Goal: Task Accomplishment & Management: Use online tool/utility

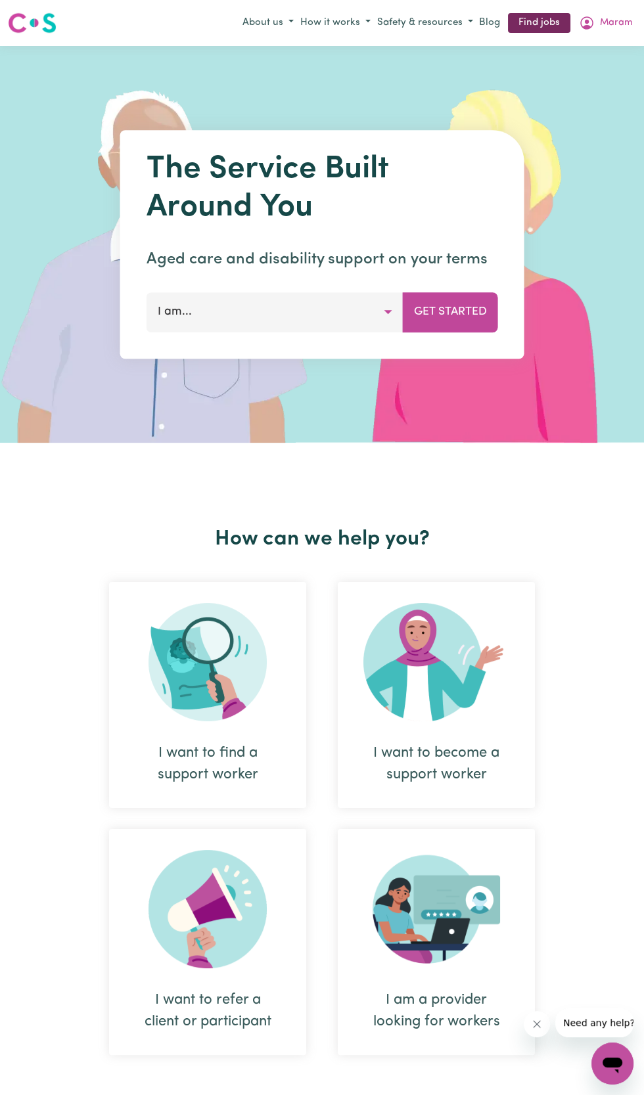
click at [546, 19] on link "Find jobs" at bounding box center [539, 23] width 62 height 20
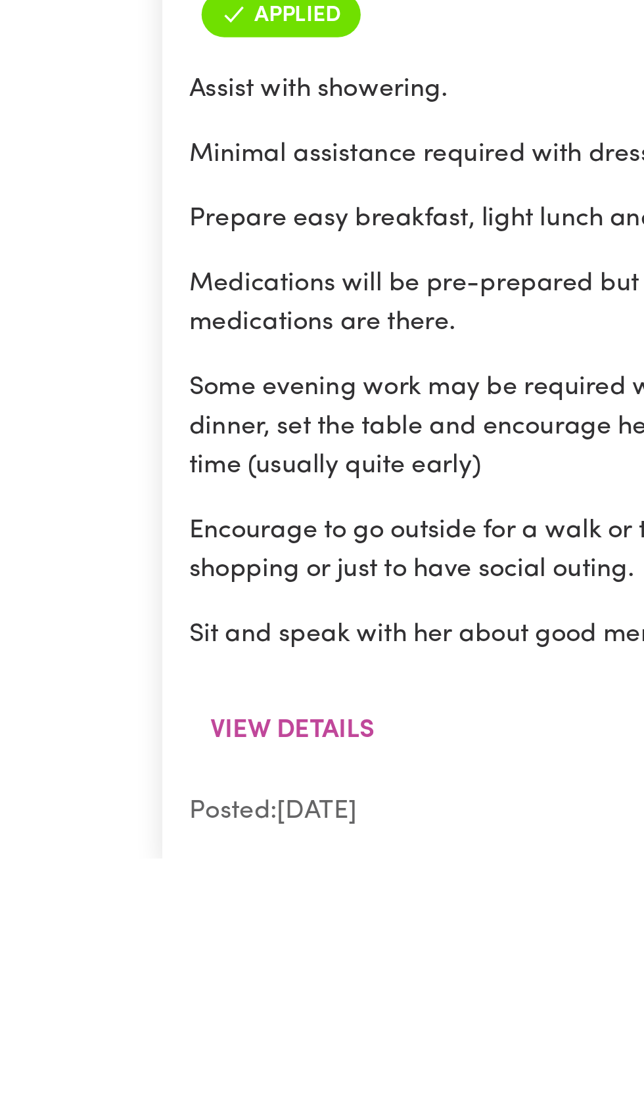
scroll to position [7524, 0]
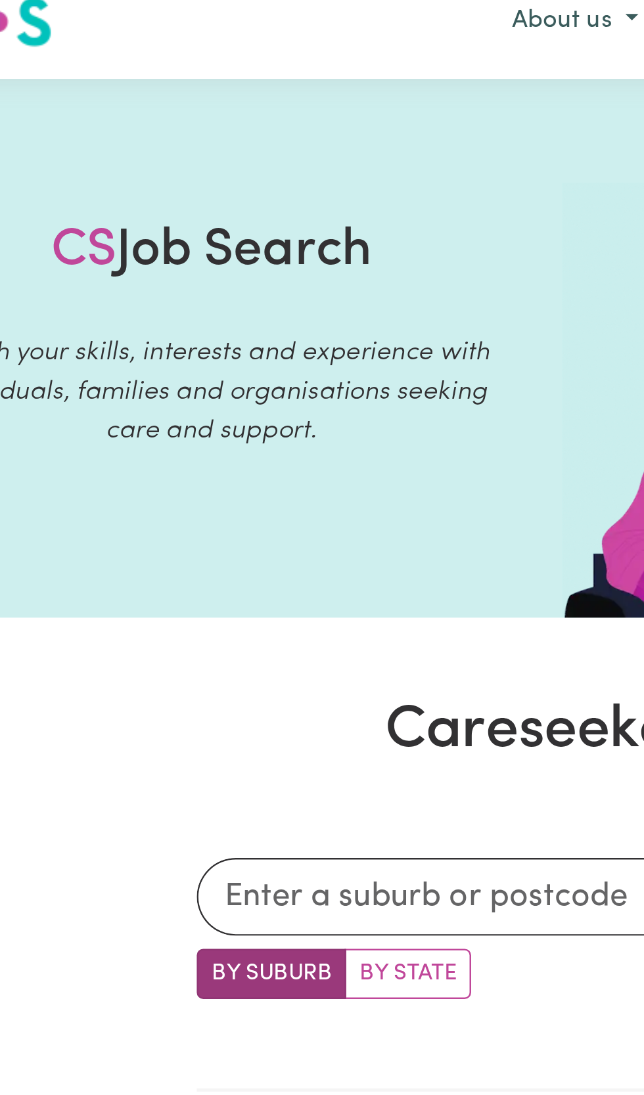
scroll to position [0, 0]
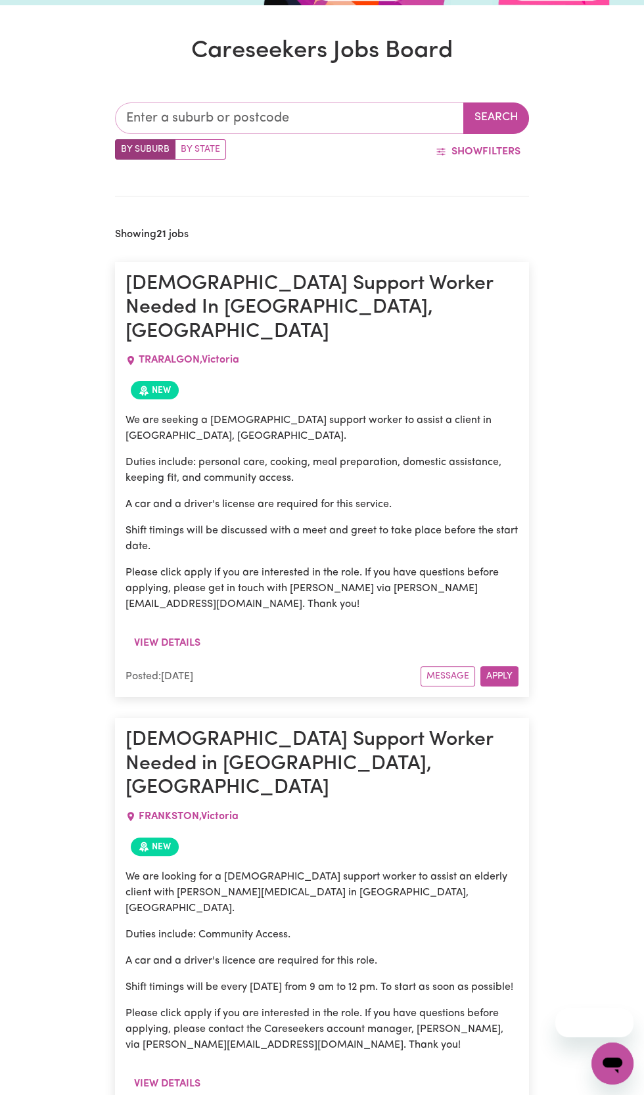
click at [361, 120] on input "text" at bounding box center [289, 118] width 348 height 32
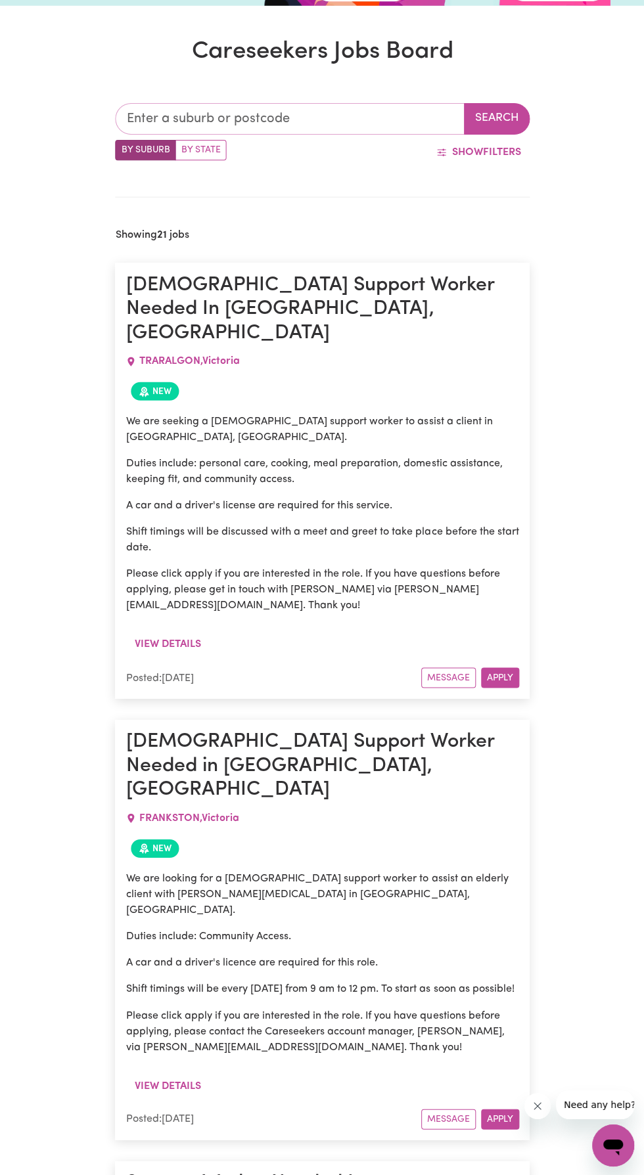
scroll to position [173, 0]
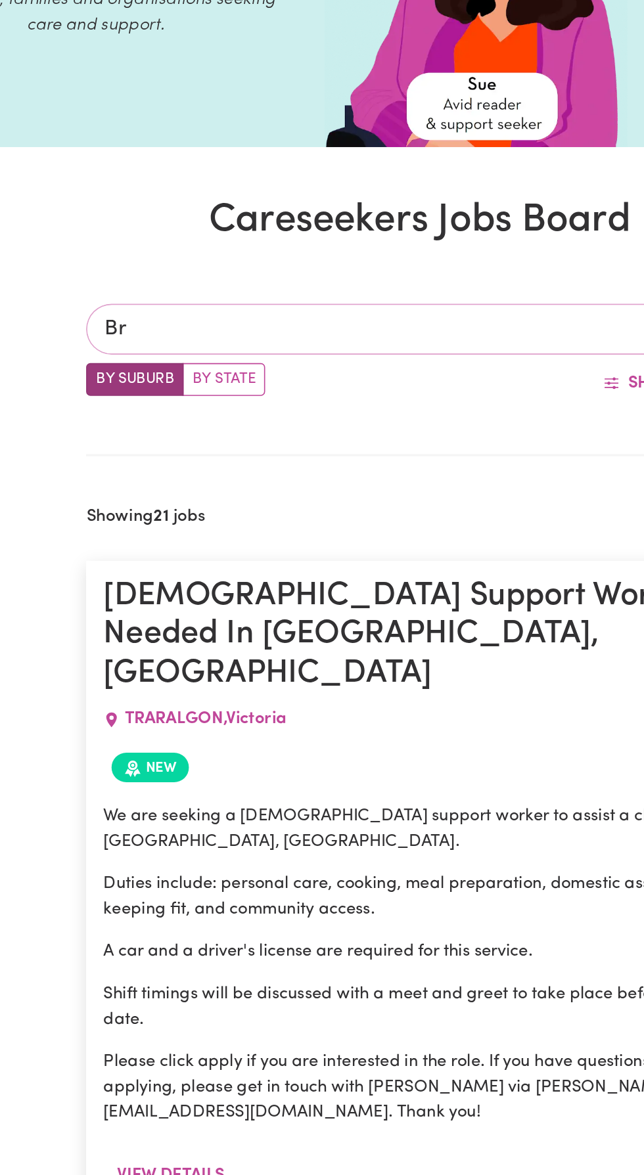
type input "Bro"
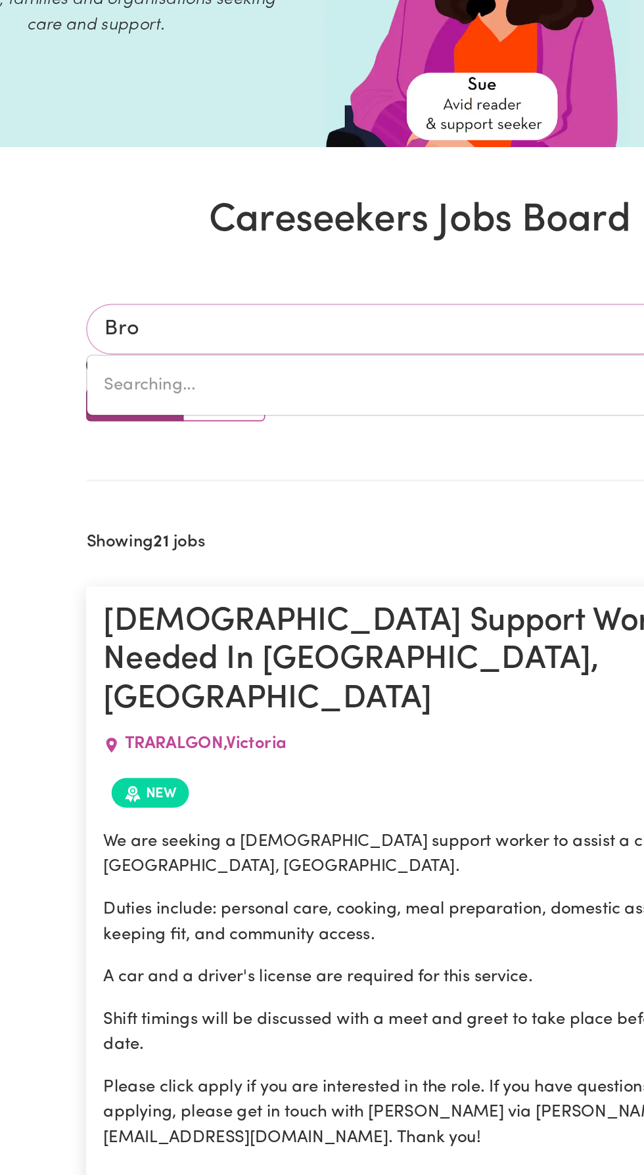
type input "BroADBEACH, Queensland, 4218"
type input "Broa"
type input "BroaDBEACH, Queensland, 4218"
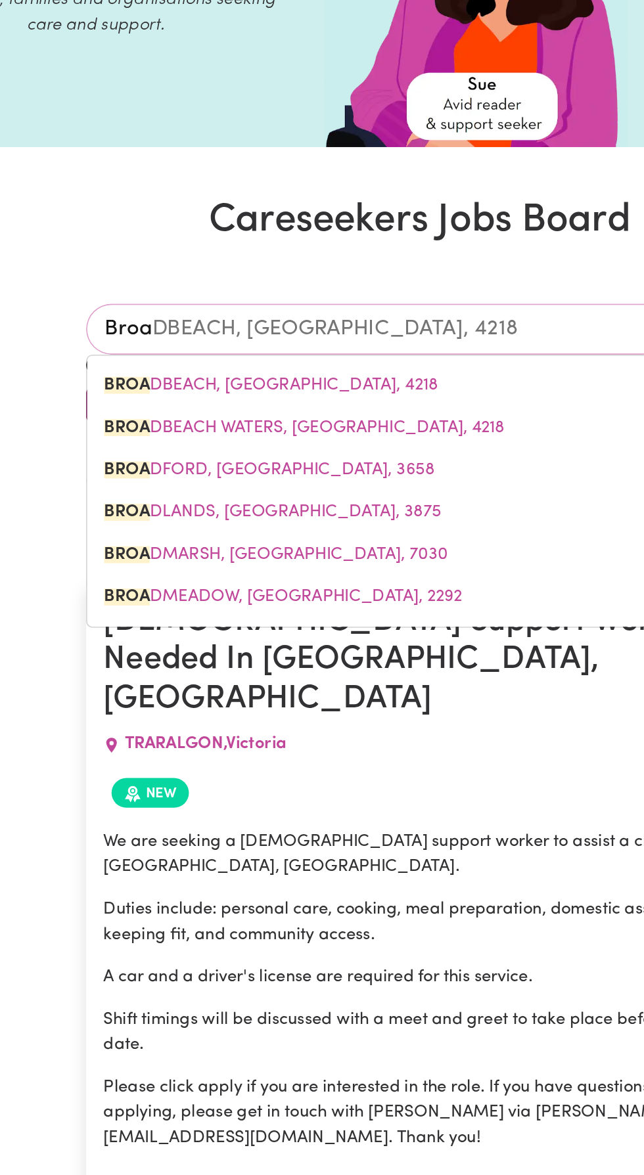
type input "Broad"
type input "BroadBEACH, Queensland, 4218"
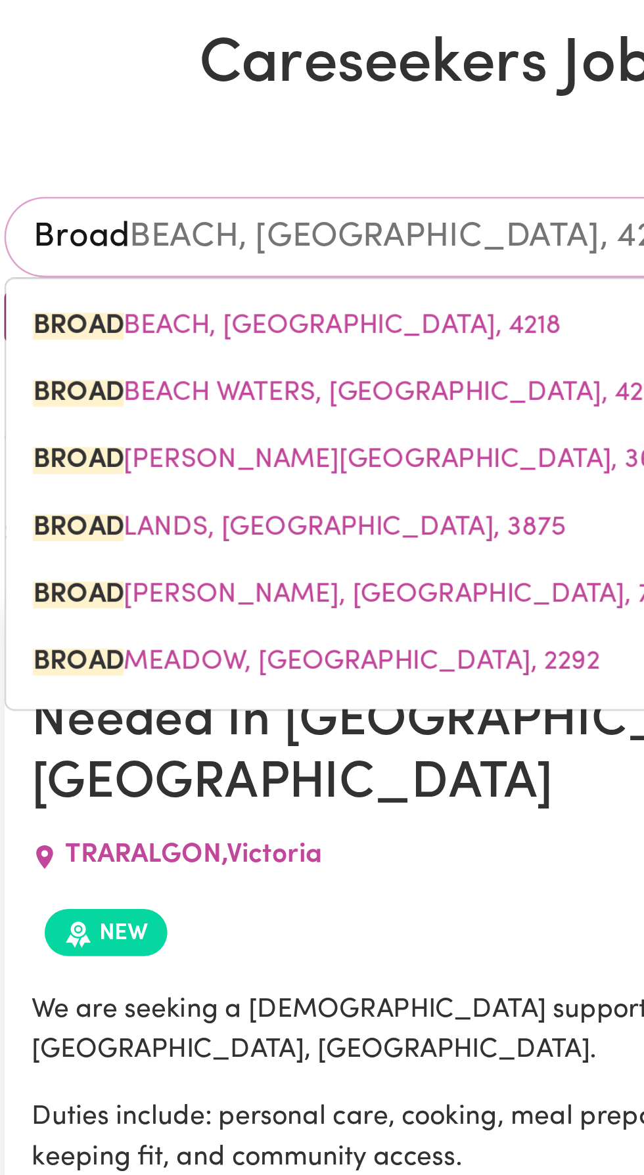
type input "Broadm"
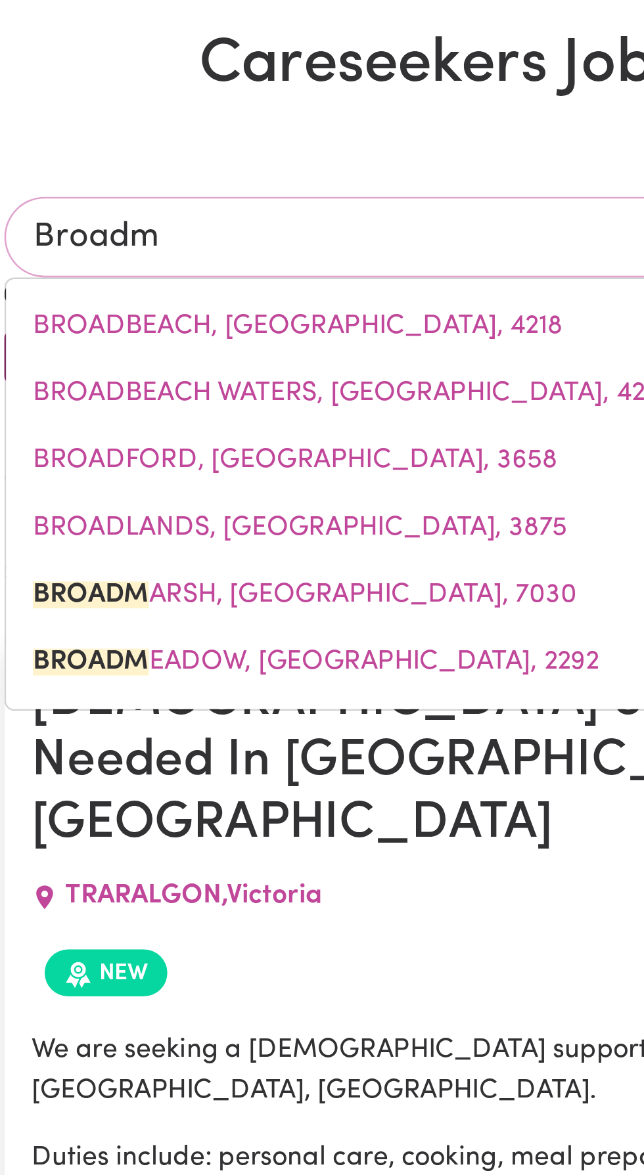
type input "BroadmARSH, Tasmania, 7030"
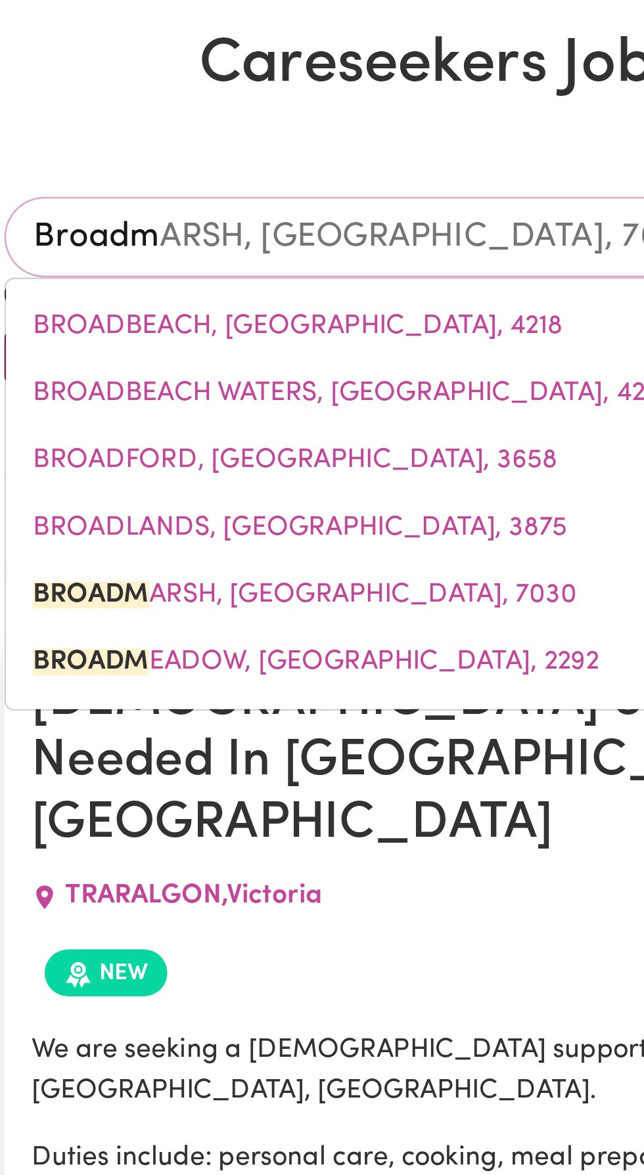
type input "Broadme"
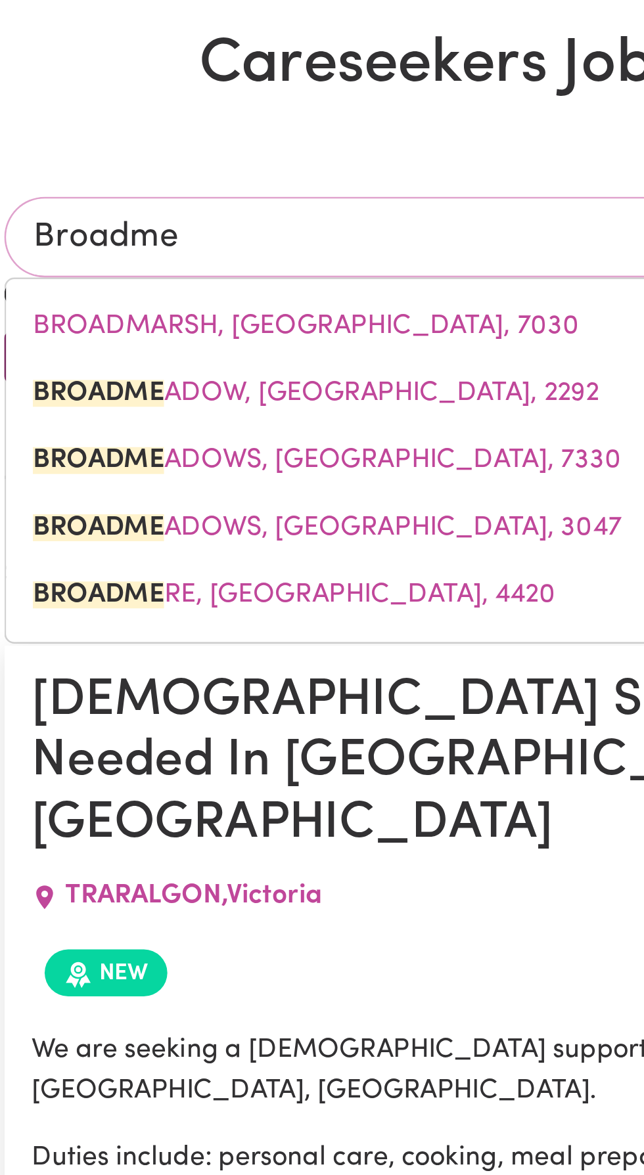
type input "BroadmeADOW, New South Wales, 2292"
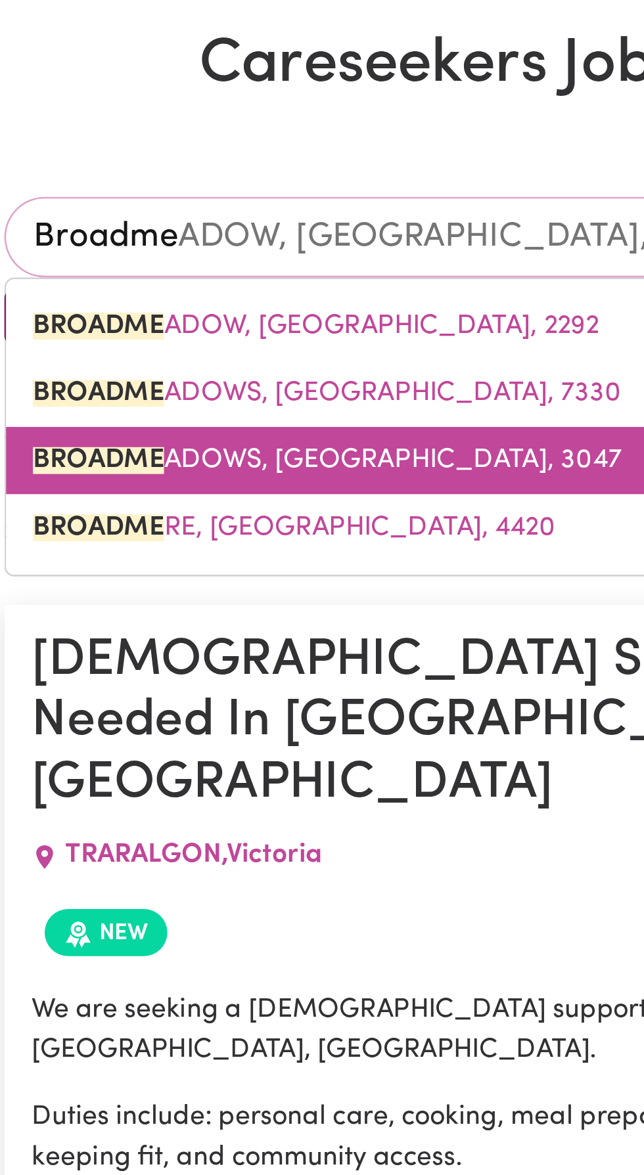
click at [246, 292] on span "BROADME ADOWS, Victoria, 3047" at bounding box center [241, 291] width 230 height 11
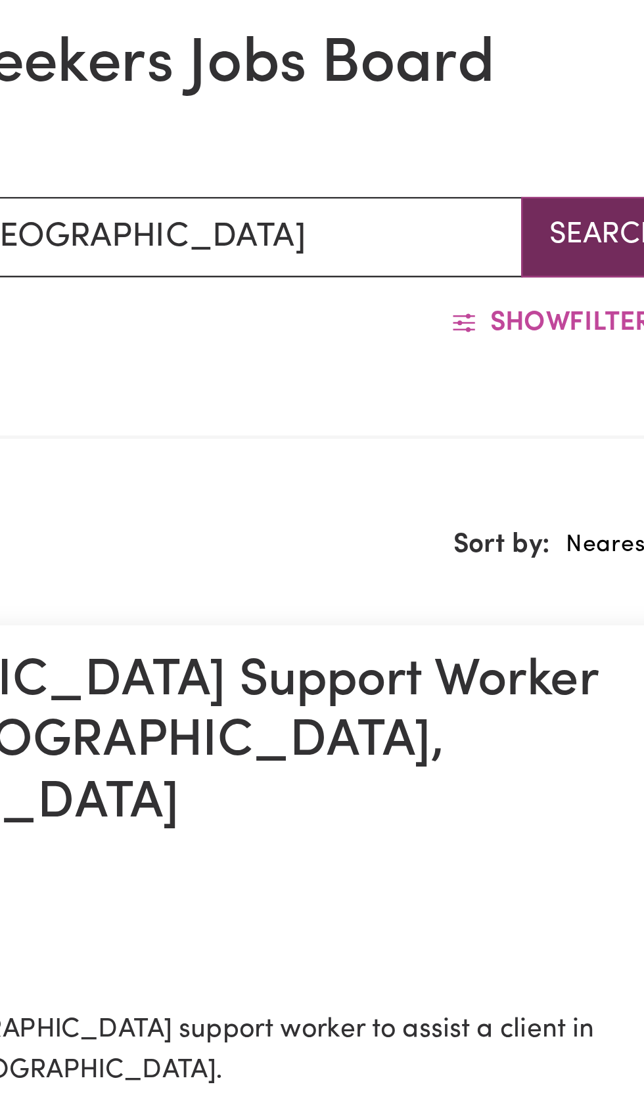
click at [490, 206] on button "Search" at bounding box center [496, 204] width 66 height 32
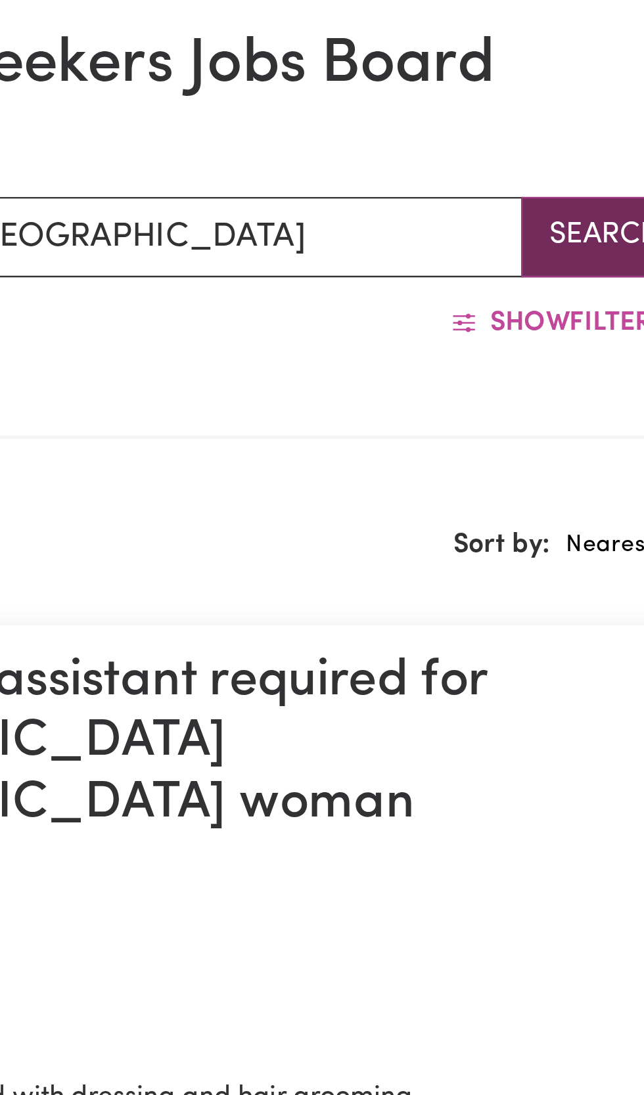
click at [487, 205] on button "Search" at bounding box center [496, 204] width 66 height 32
